Goal: Task Accomplishment & Management: Complete application form

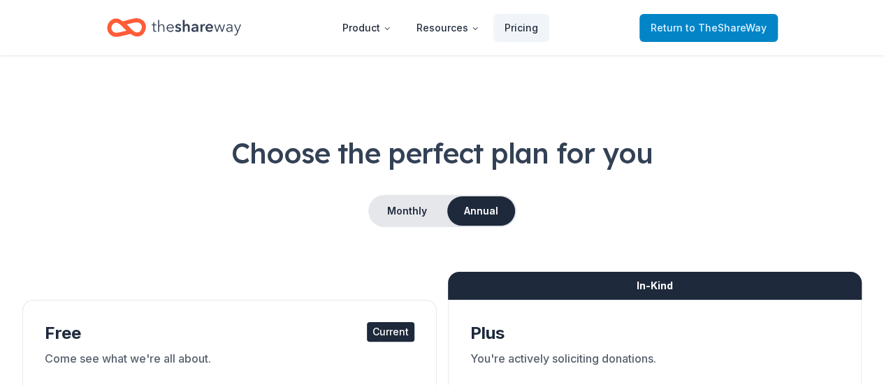
click at [704, 24] on span "to TheShareWay" at bounding box center [725, 28] width 81 height 12
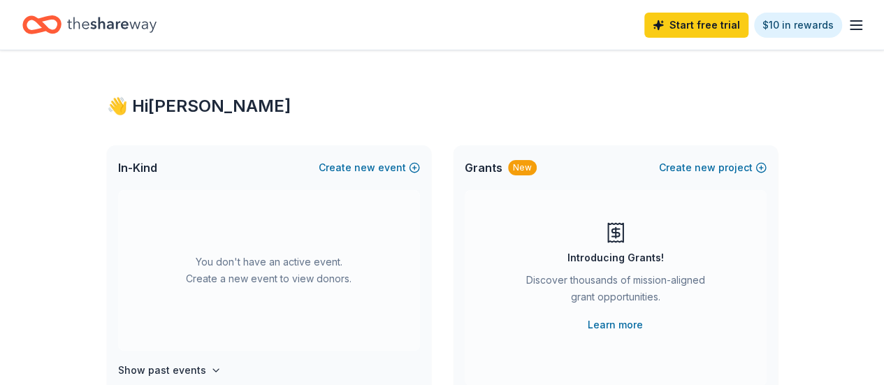
click at [116, 36] on icon "Home" at bounding box center [111, 24] width 89 height 29
click at [847, 24] on icon "button" at bounding box center [855, 25] width 17 height 17
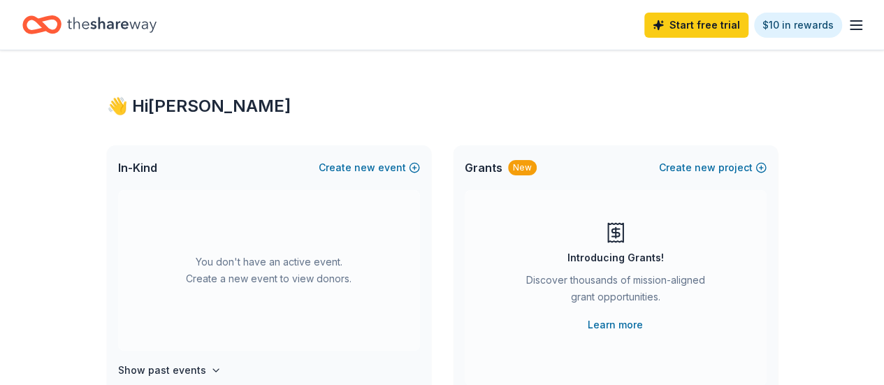
click at [165, 166] on div "In-Kind Create new event" at bounding box center [269, 167] width 324 height 45
click at [364, 167] on span "new" at bounding box center [364, 167] width 21 height 17
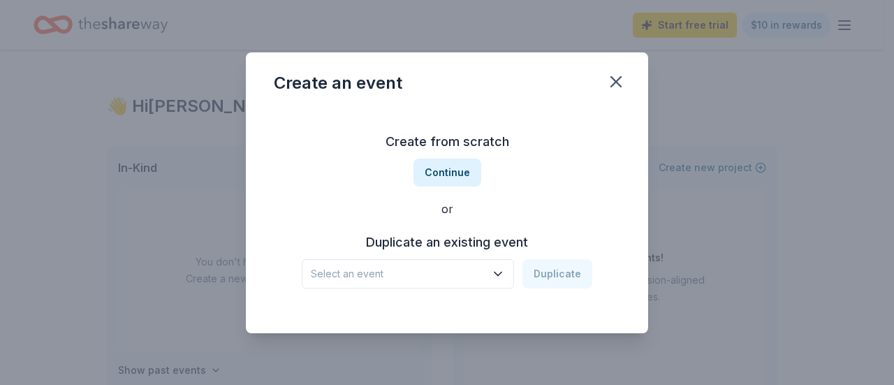
click at [494, 278] on icon "button" at bounding box center [498, 274] width 14 height 14
click at [453, 170] on button "Continue" at bounding box center [448, 173] width 68 height 28
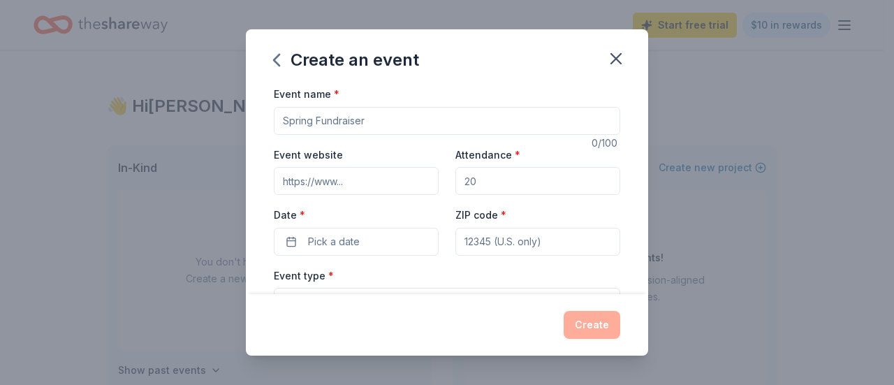
click at [430, 117] on input "Event name *" at bounding box center [447, 121] width 346 height 28
type input "Winter coat drive/funsraiser"
click at [518, 180] on input "Attendance *" at bounding box center [537, 181] width 165 height 28
type input "200"
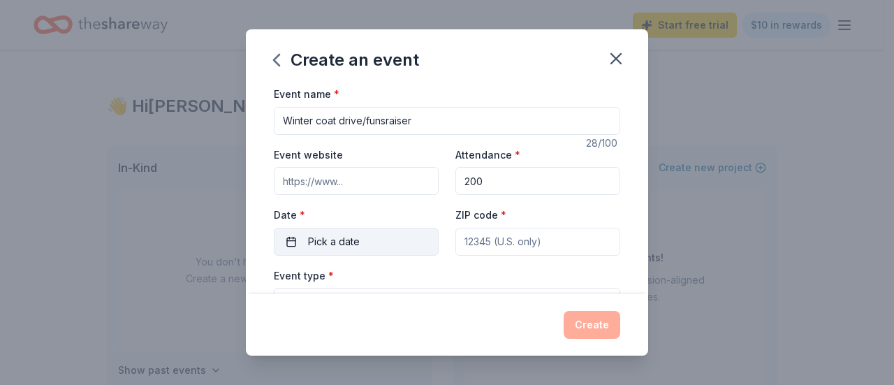
click at [397, 241] on button "Pick a date" at bounding box center [356, 242] width 165 height 28
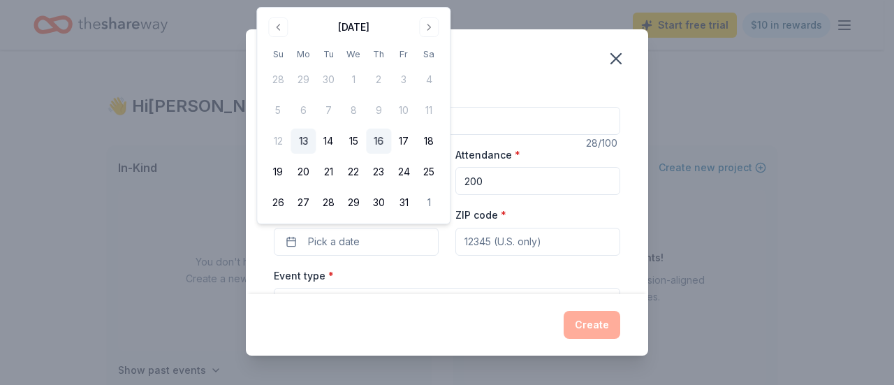
click at [377, 138] on button "16" at bounding box center [378, 141] width 25 height 25
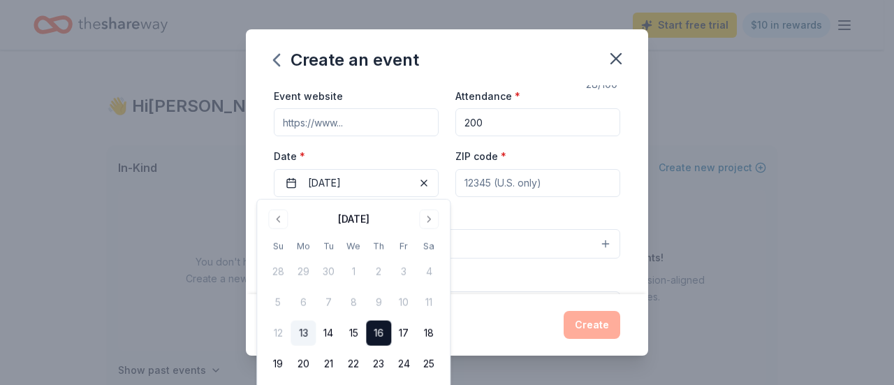
scroll to position [58, 0]
click at [565, 231] on button "Select" at bounding box center [447, 244] width 346 height 29
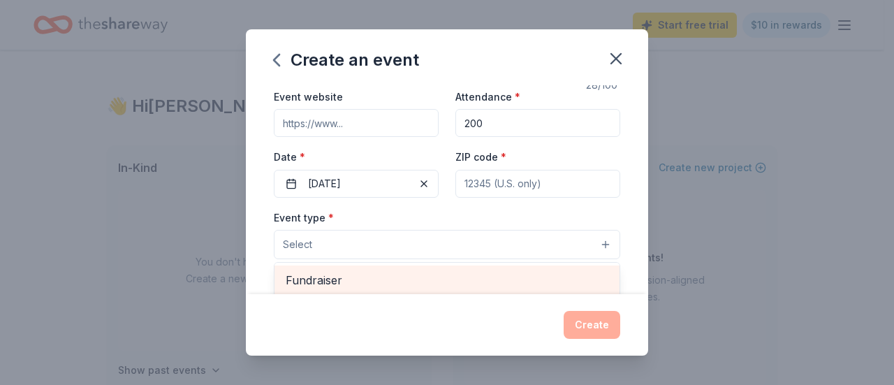
click at [430, 281] on span "Fundraiser" at bounding box center [447, 280] width 323 height 18
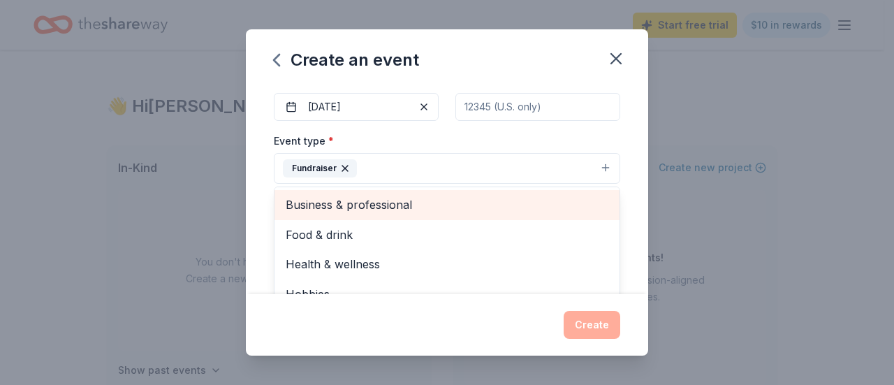
scroll to position [158, 0]
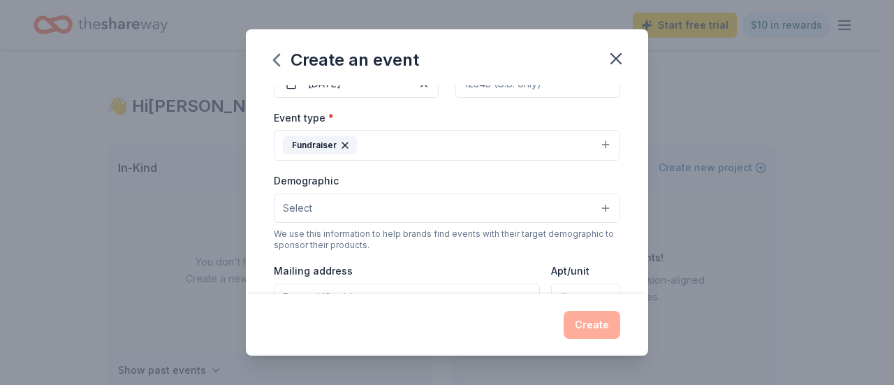
click at [525, 212] on button "Select" at bounding box center [447, 207] width 346 height 29
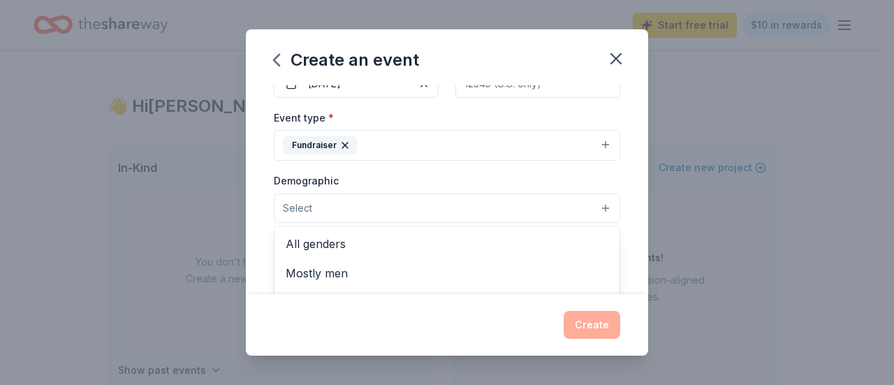
click at [386, 240] on span "All genders" at bounding box center [447, 244] width 323 height 18
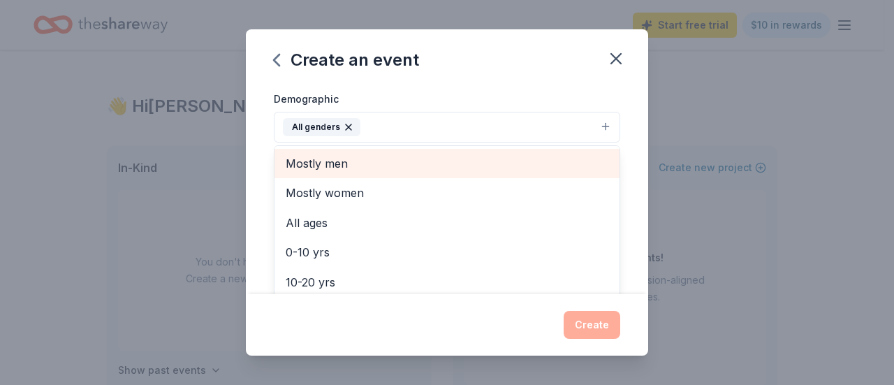
scroll to position [240, 0]
click at [398, 253] on span "0-10 yrs" at bounding box center [447, 251] width 323 height 18
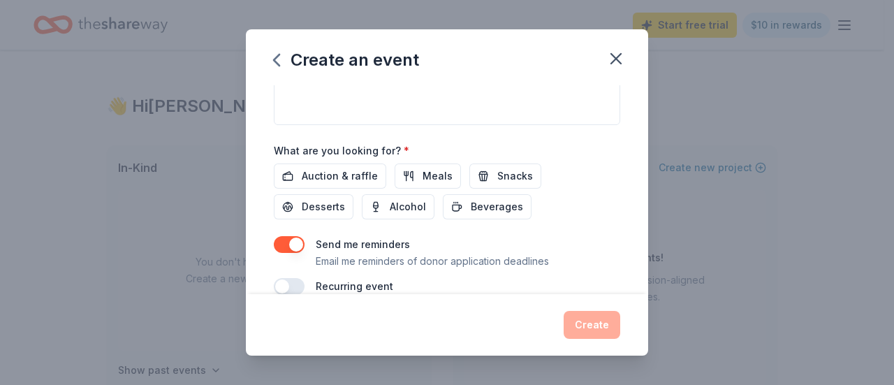
scroll to position [457, 0]
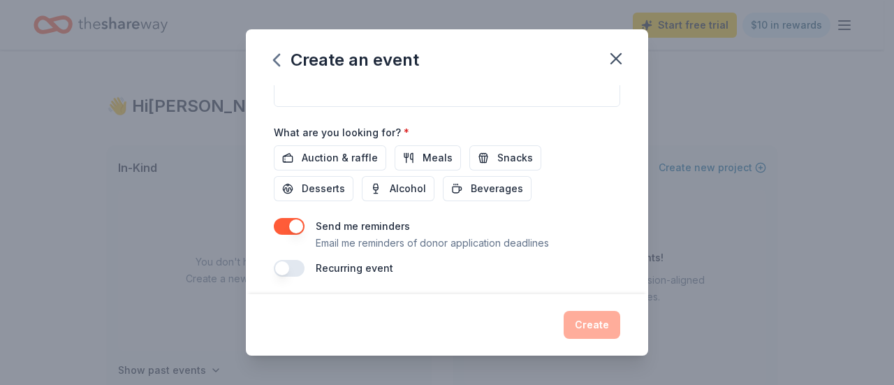
click at [604, 328] on div "Create" at bounding box center [447, 325] width 346 height 28
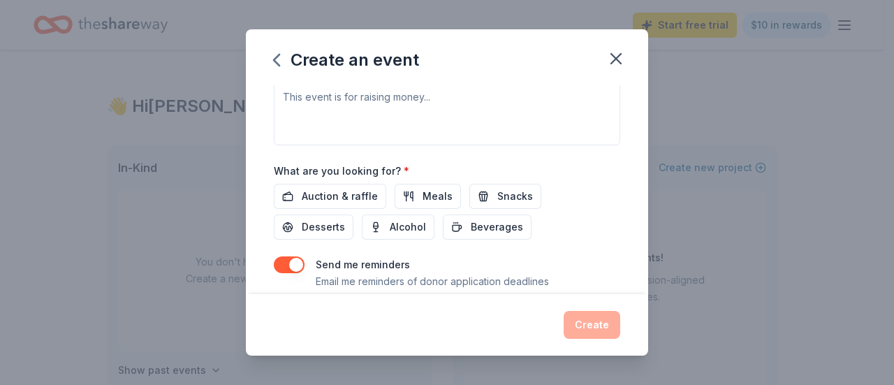
scroll to position [417, 0]
click at [362, 196] on span "Auction & raffle" at bounding box center [340, 197] width 76 height 17
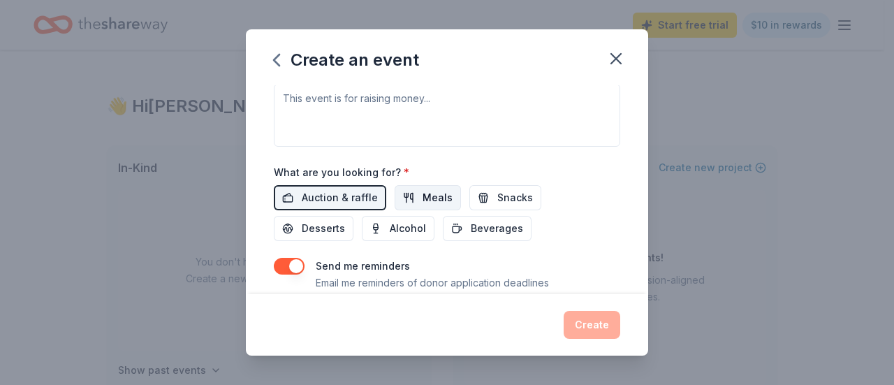
click at [437, 189] on span "Meals" at bounding box center [438, 197] width 30 height 17
click at [517, 194] on span "Snacks" at bounding box center [515, 197] width 36 height 17
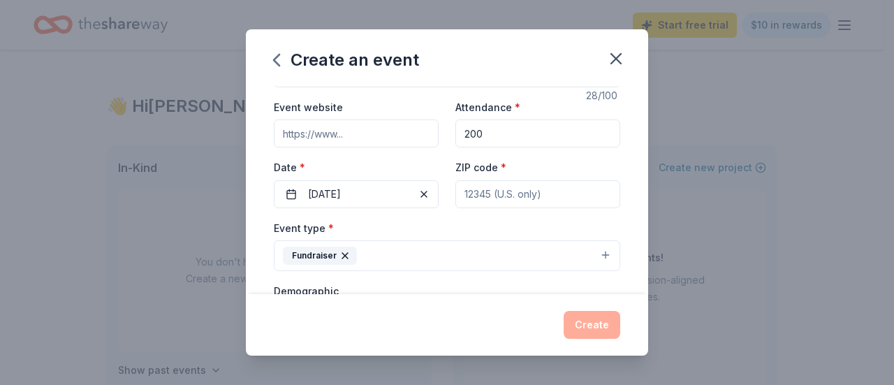
scroll to position [41, 0]
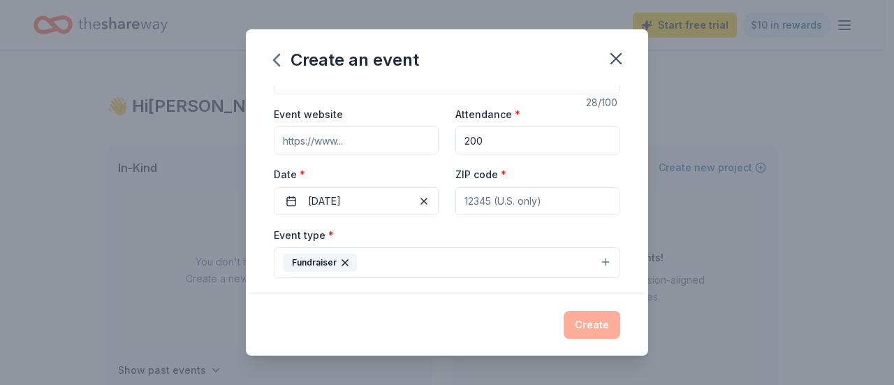
click at [538, 203] on input "ZIP code *" at bounding box center [537, 201] width 165 height 28
type input "21227"
type input "5885 Selford Rd"
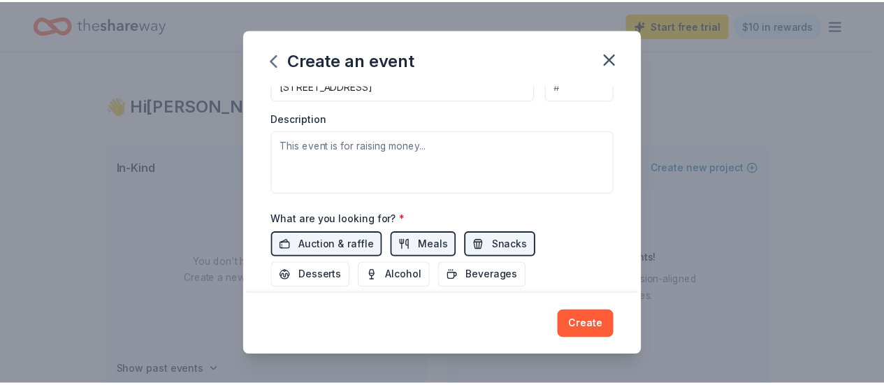
scroll to position [457, 0]
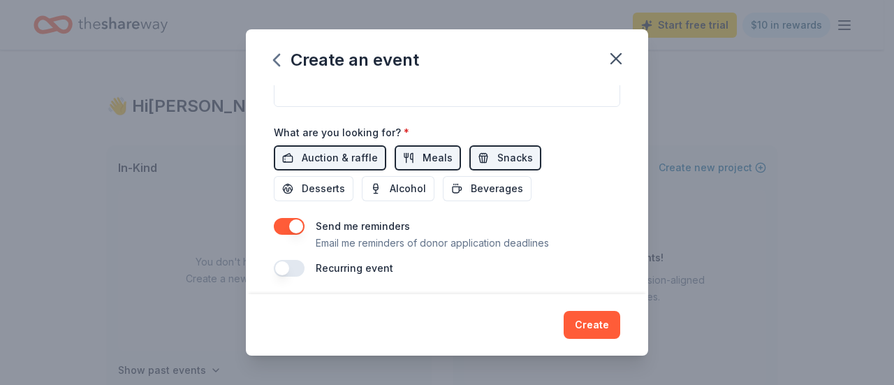
type input "21227"
click at [598, 331] on button "Create" at bounding box center [592, 325] width 57 height 28
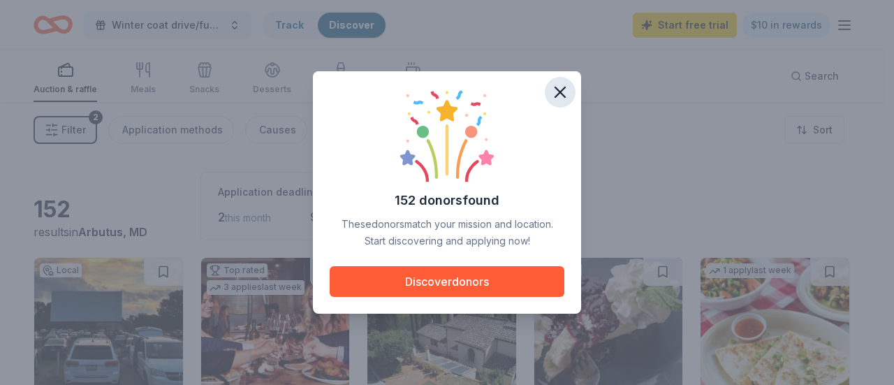
click at [566, 92] on icon "button" at bounding box center [560, 92] width 20 height 20
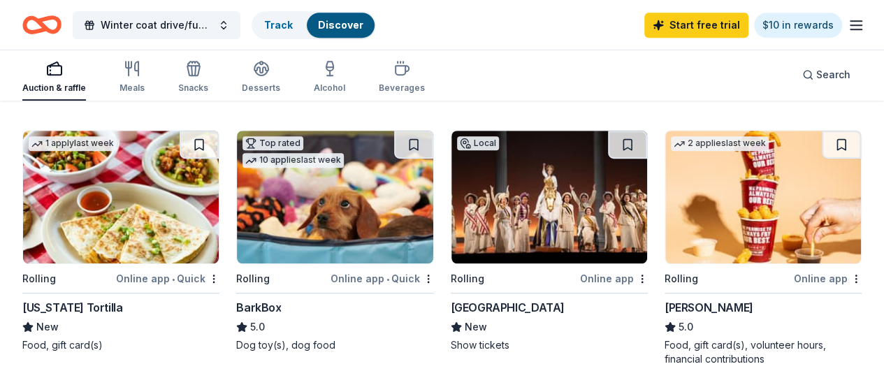
scroll to position [399, 0]
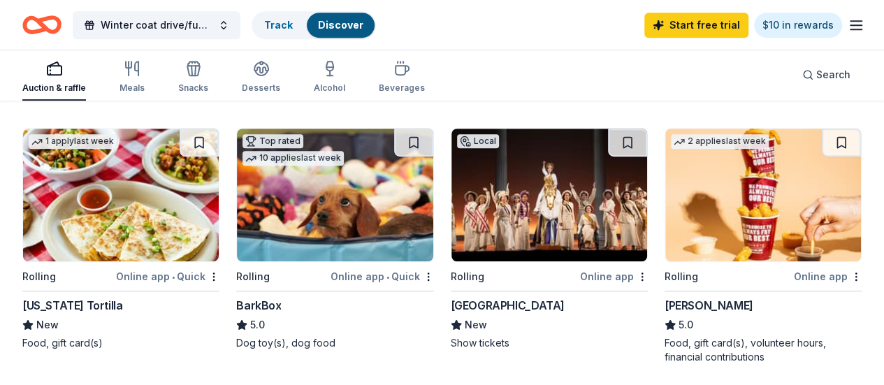
click at [451, 310] on div "Hippodrome Theatre" at bounding box center [508, 305] width 114 height 17
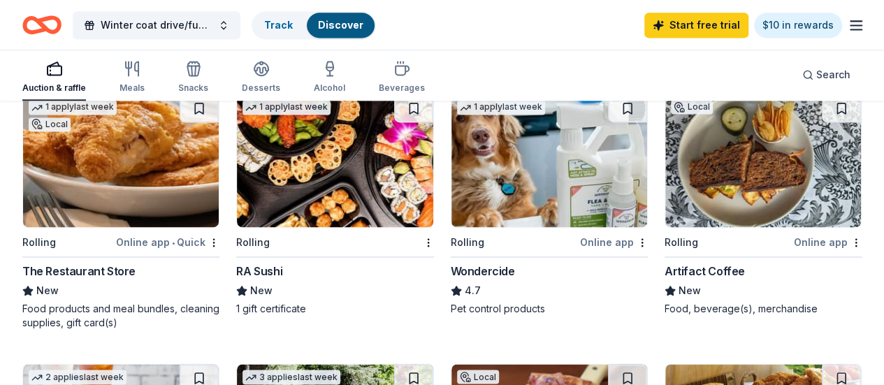
scroll to position [1046, 0]
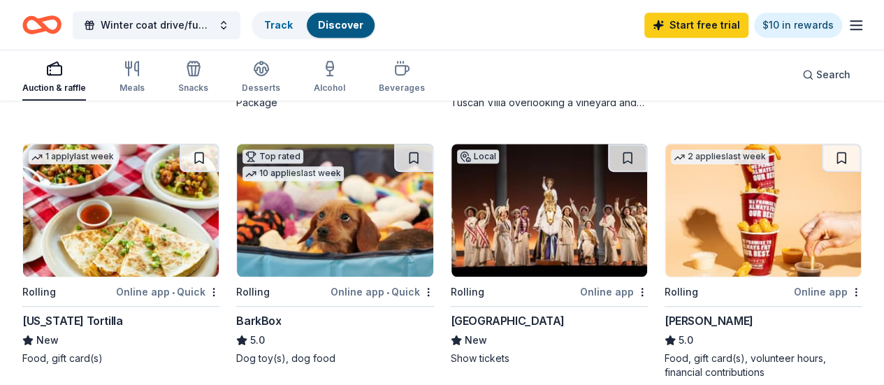
scroll to position [391, 0]
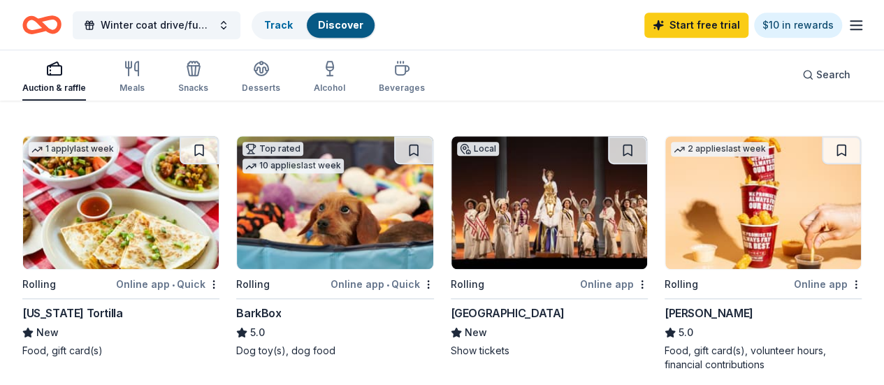
click at [664, 311] on div "Sheetz" at bounding box center [708, 313] width 89 height 17
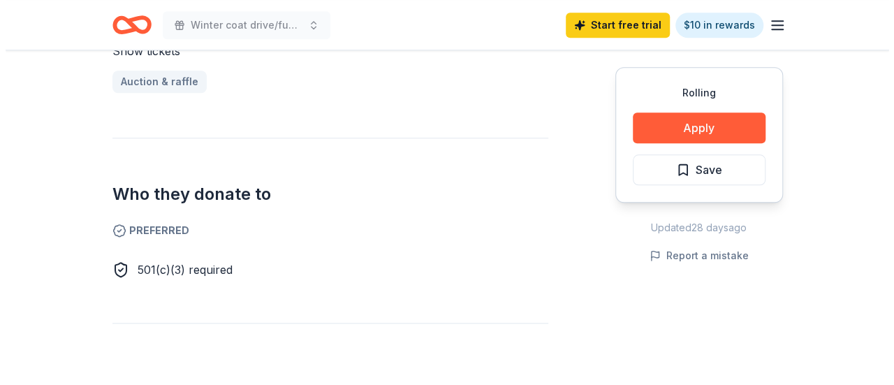
scroll to position [639, 0]
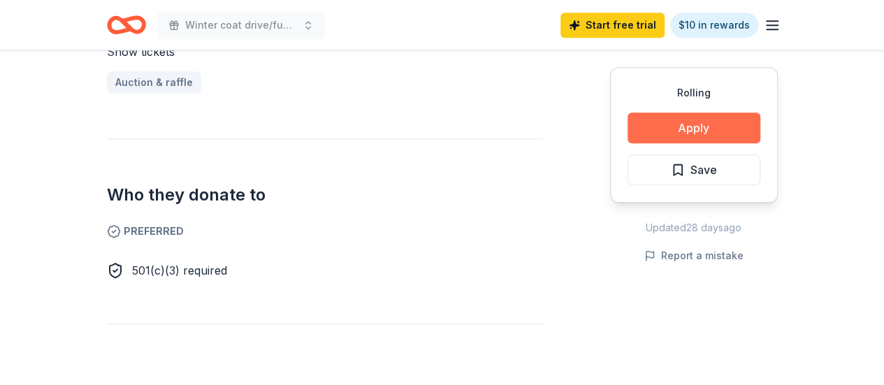
click at [731, 125] on button "Apply" at bounding box center [693, 127] width 133 height 31
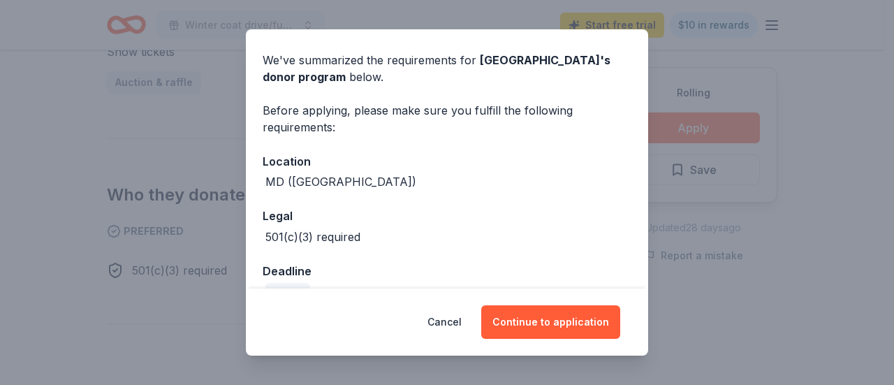
scroll to position [75, 0]
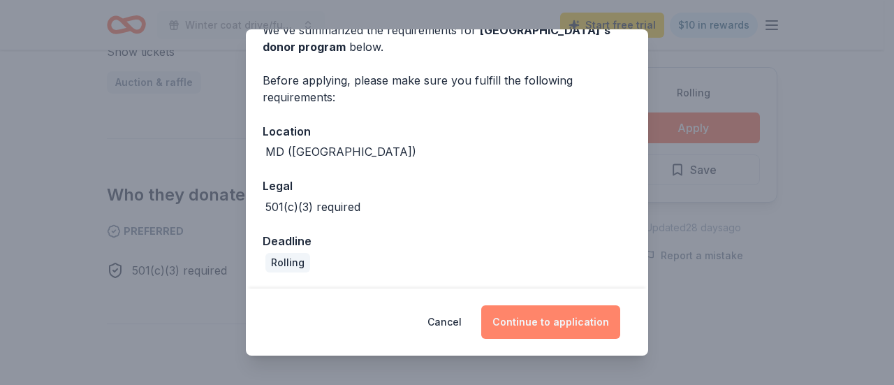
click at [580, 328] on button "Continue to application" at bounding box center [550, 322] width 139 height 34
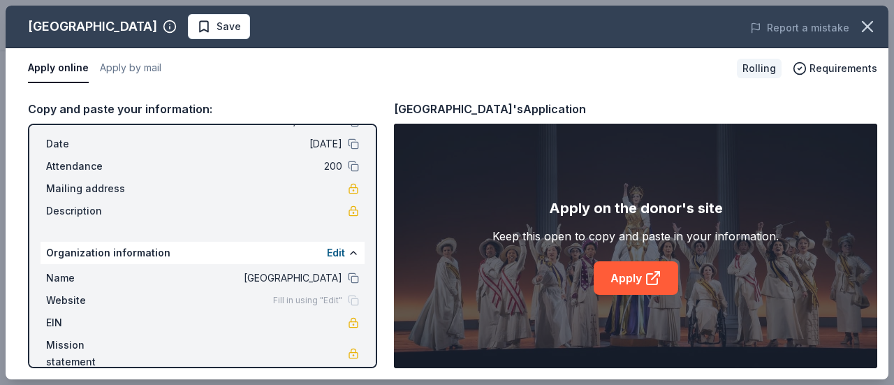
scroll to position [71, 0]
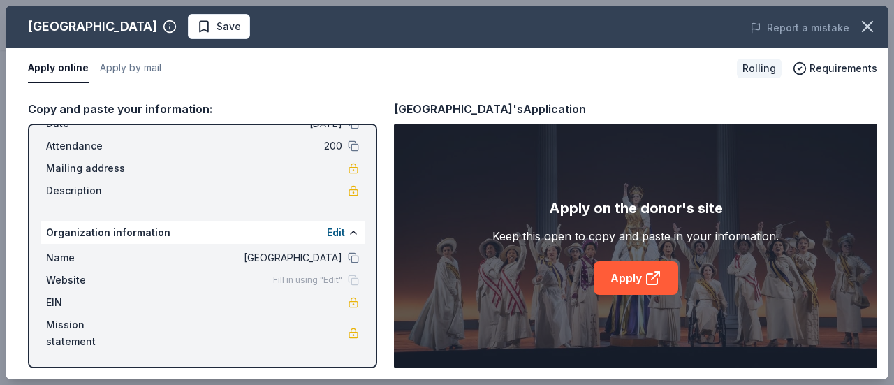
click at [348, 190] on link at bounding box center [353, 190] width 11 height 11
click at [617, 285] on link "Apply" at bounding box center [636, 278] width 85 height 34
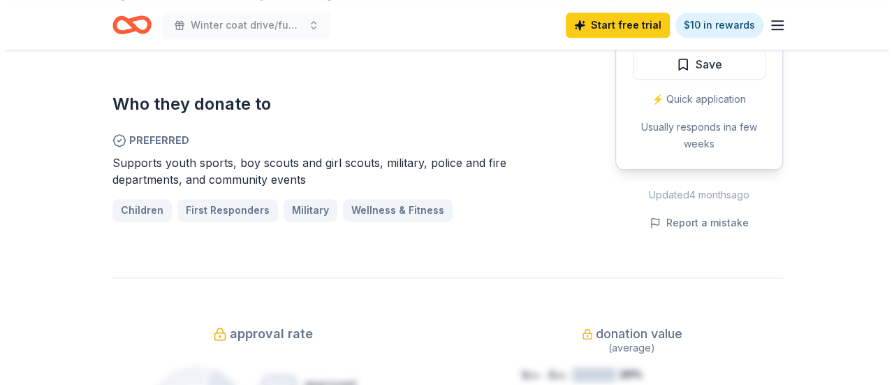
scroll to position [717, 0]
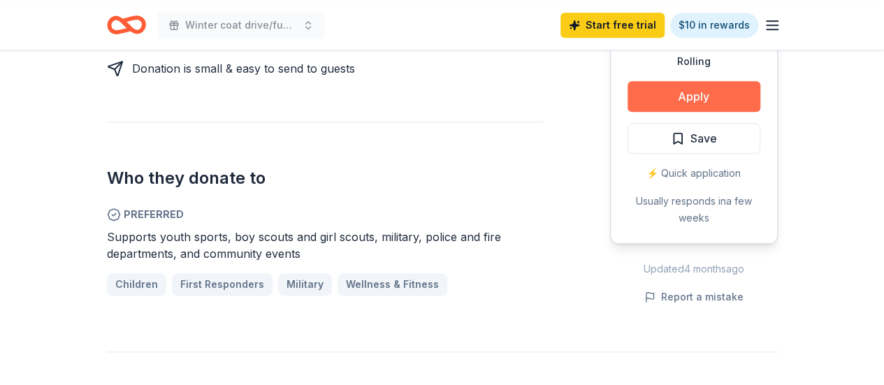
click at [730, 81] on button "Apply" at bounding box center [693, 96] width 133 height 31
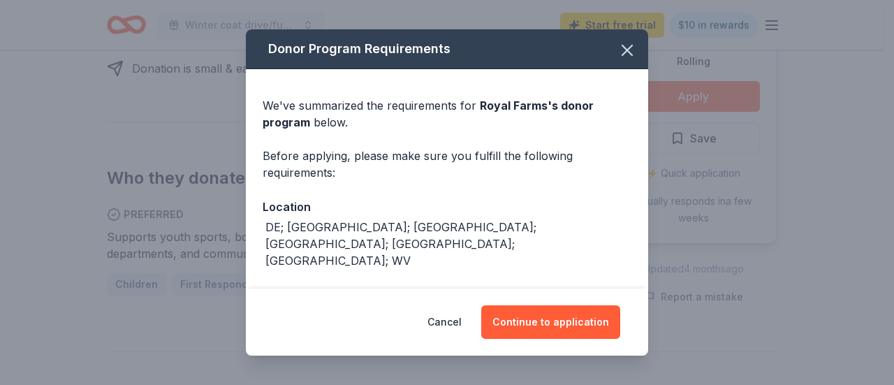
scroll to position [92, 0]
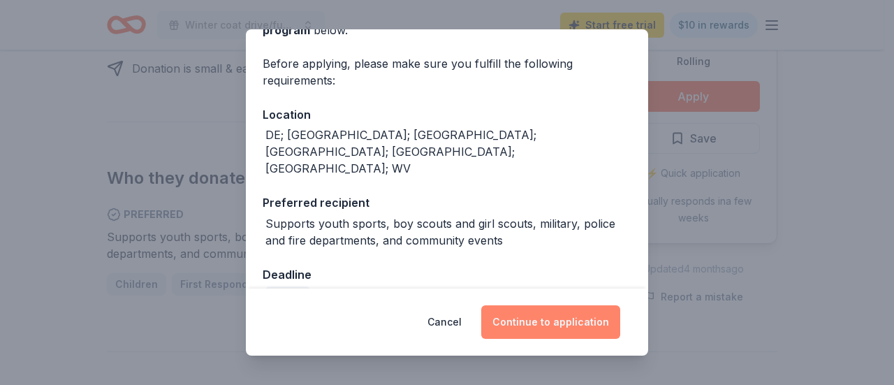
click at [585, 329] on button "Continue to application" at bounding box center [550, 322] width 139 height 34
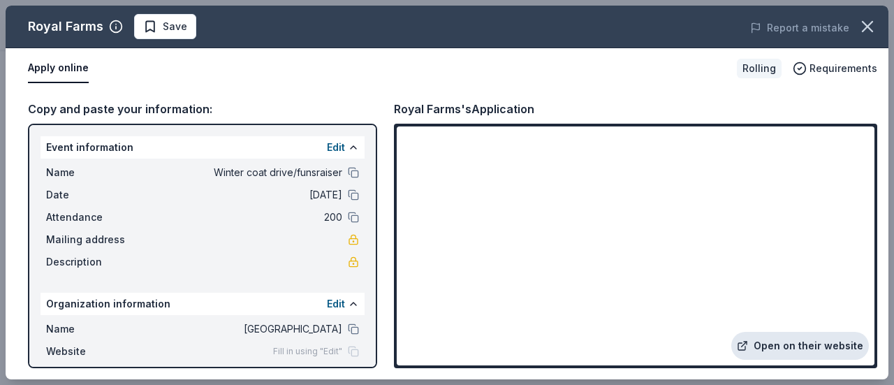
click at [821, 359] on link "Open on their website" at bounding box center [800, 346] width 138 height 28
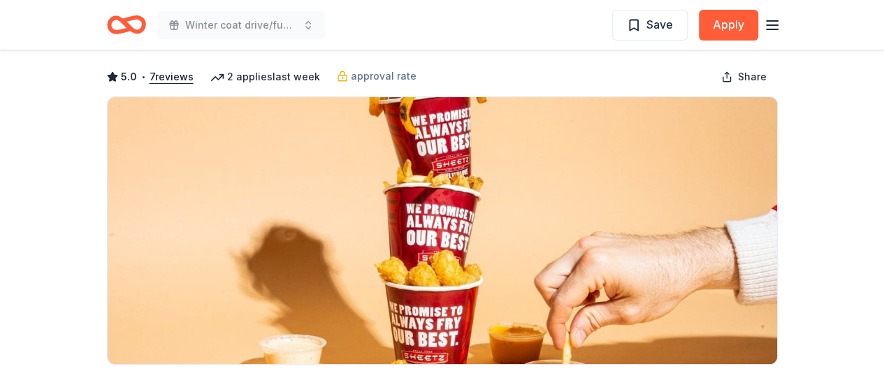
scroll to position [21, 0]
